Goal: Check status

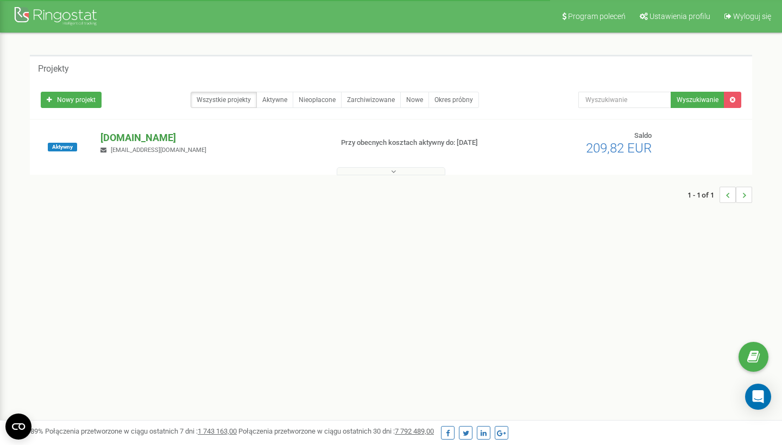
click at [142, 140] on p "[DOMAIN_NAME]" at bounding box center [211, 138] width 223 height 14
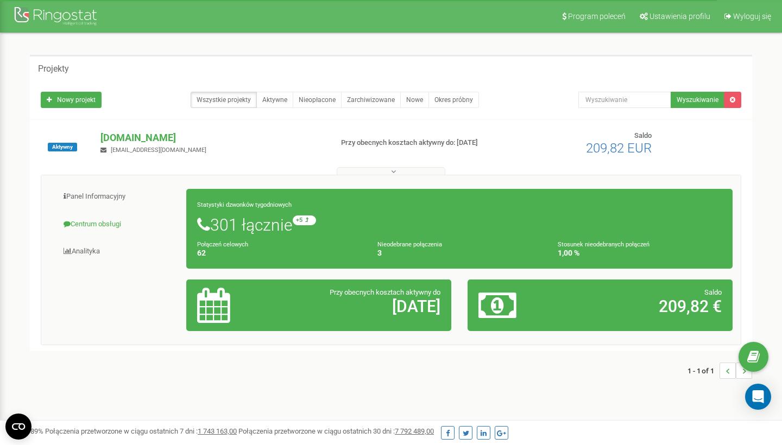
click at [93, 220] on link "Centrum obsługi" at bounding box center [117, 224] width 137 height 27
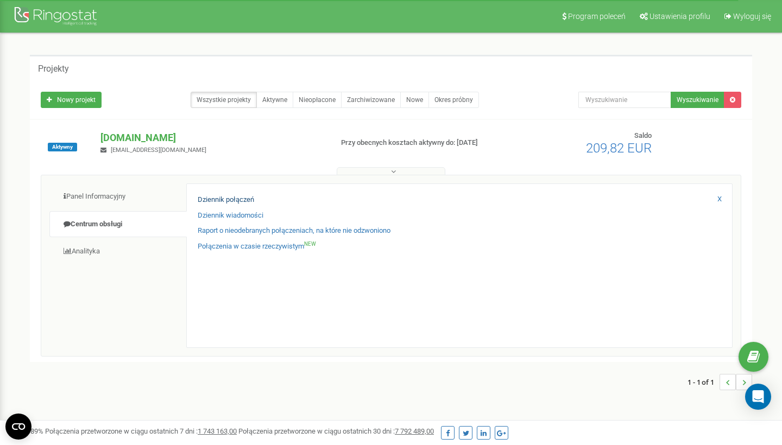
click at [217, 197] on link "Dziennik połączeń" at bounding box center [226, 200] width 56 height 10
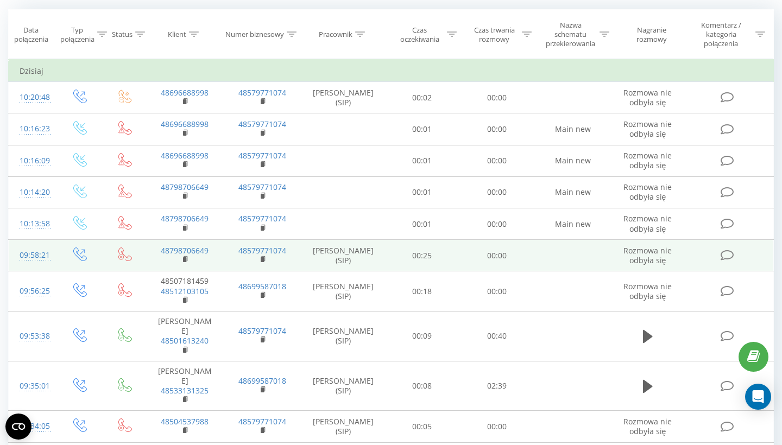
scroll to position [79, 0]
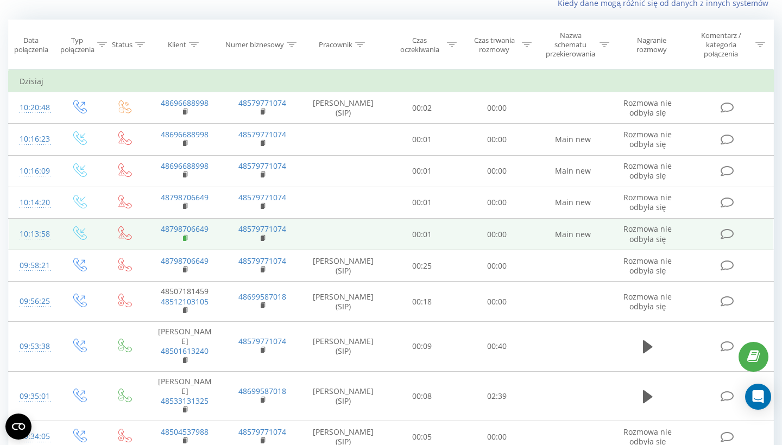
click at [185, 236] on rect at bounding box center [184, 238] width 3 height 5
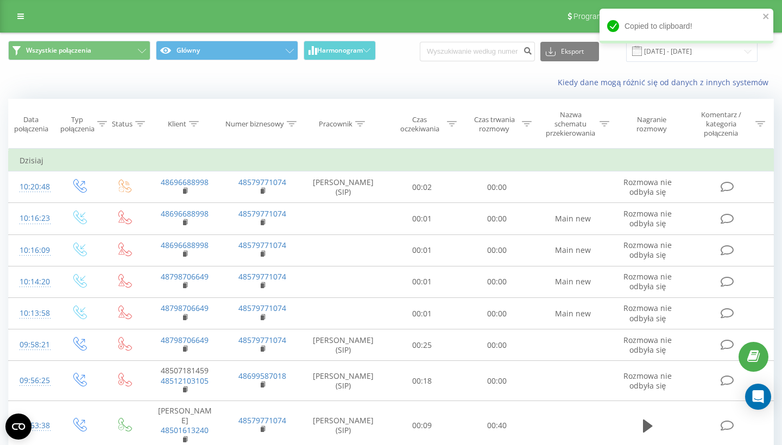
scroll to position [0, 0]
